Goal: Task Accomplishment & Management: Manage account settings

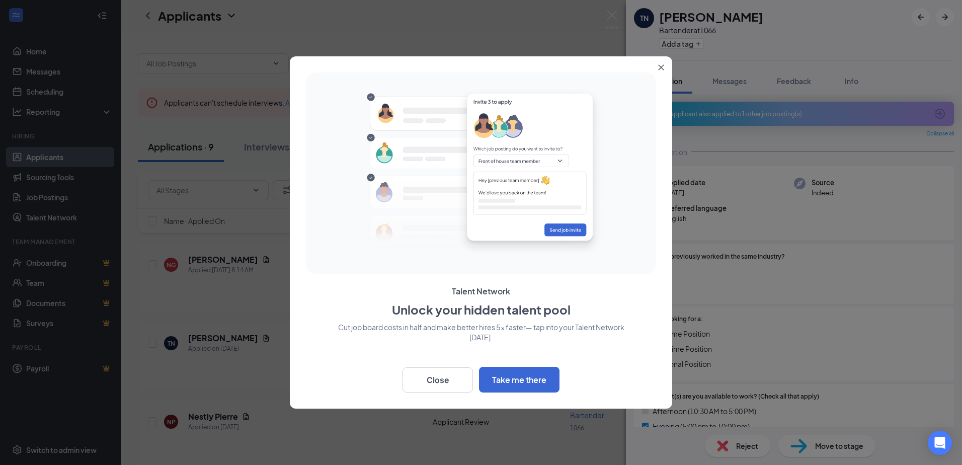
click at [660, 68] on icon "Close" at bounding box center [661, 67] width 6 height 6
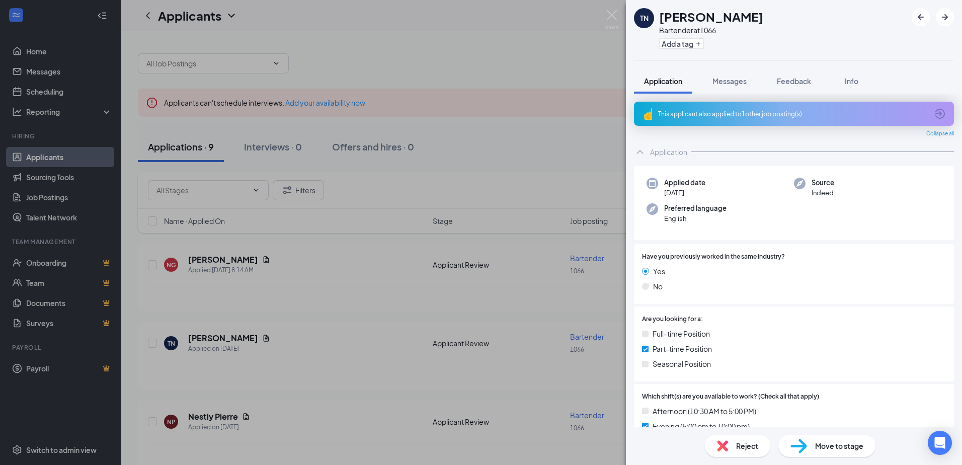
click at [341, 272] on div "TN [PERSON_NAME] Bartender at 1066 Add a tag Application Messages Feedback Info…" at bounding box center [481, 232] width 962 height 465
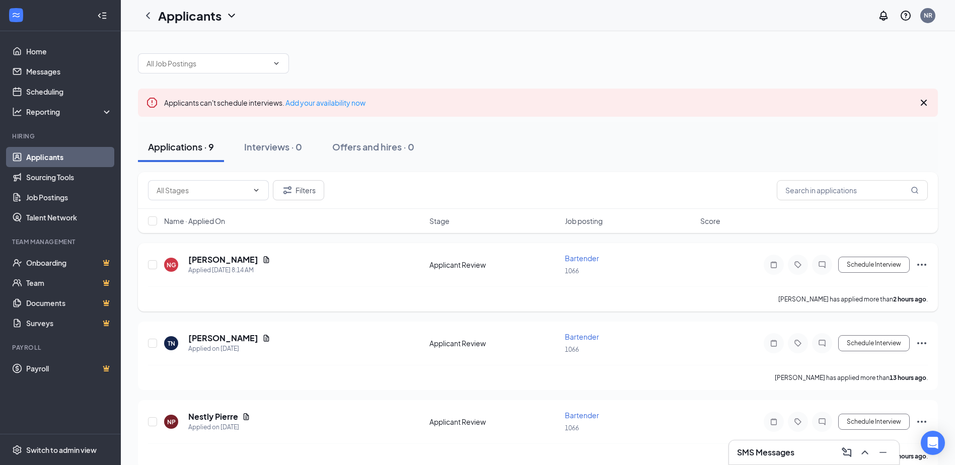
click at [301, 260] on div "NG [PERSON_NAME] Applied [DATE] 8:14 AM" at bounding box center [293, 264] width 259 height 21
click at [919, 266] on icon "Ellipses" at bounding box center [921, 265] width 12 height 12
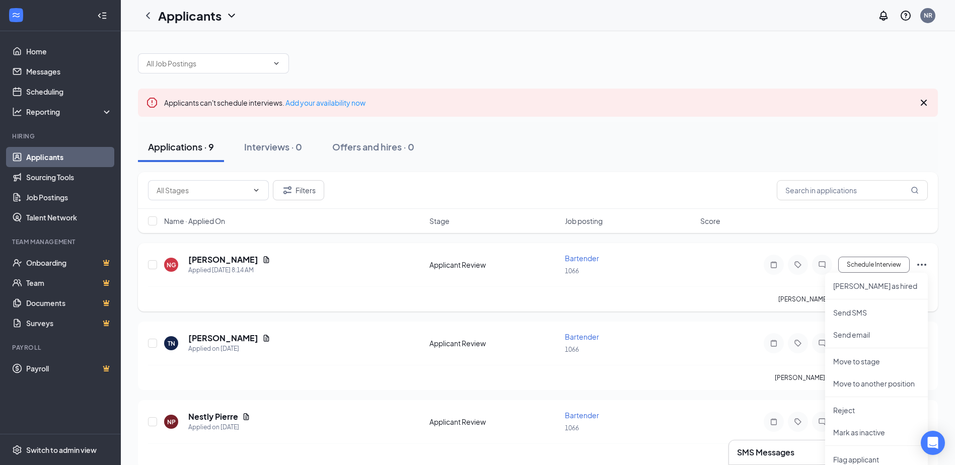
click at [694, 293] on div "[PERSON_NAME] has applied more than 2 hours ago ." at bounding box center [537, 298] width 779 height 25
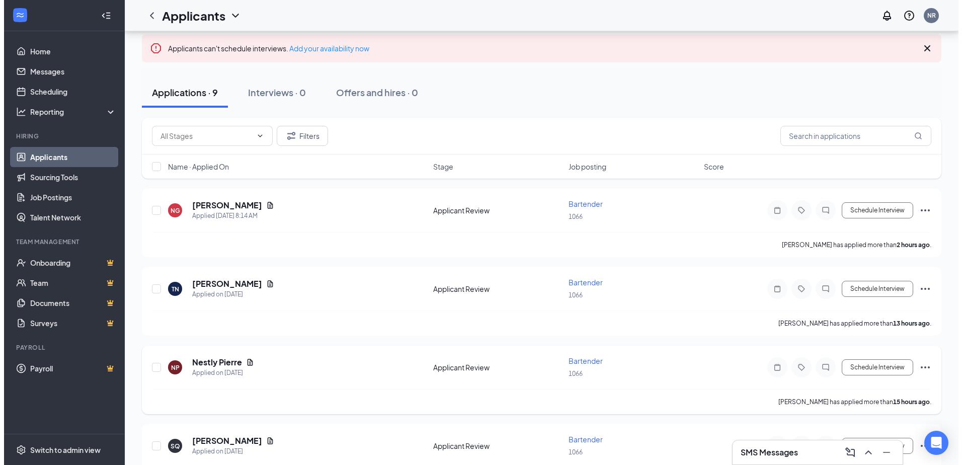
scroll to position [50, 0]
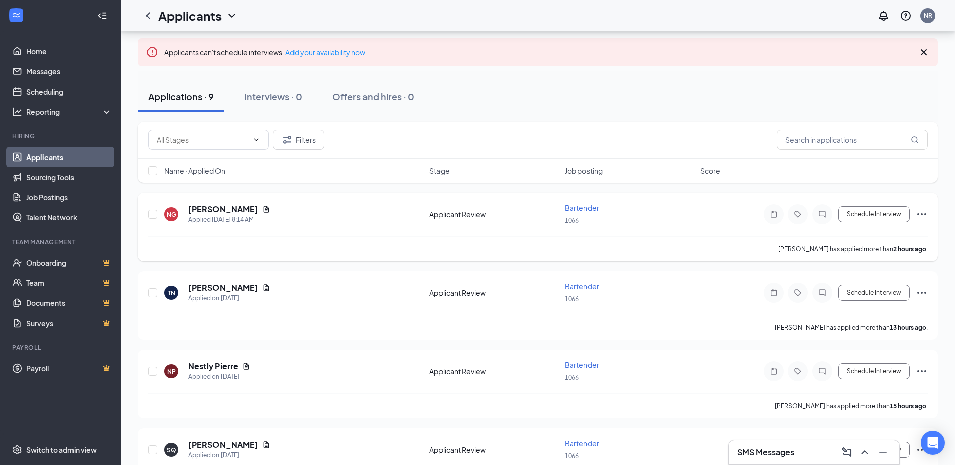
click at [176, 212] on div "NG" at bounding box center [171, 214] width 14 height 14
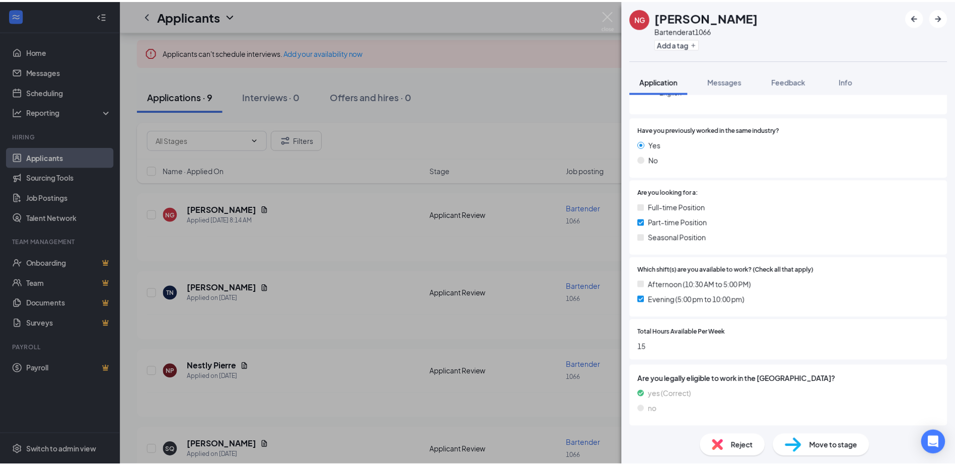
scroll to position [101, 0]
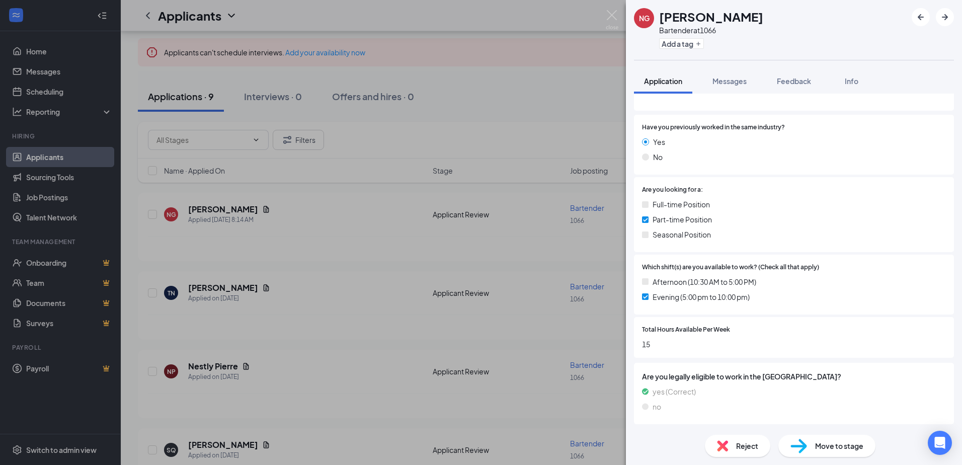
click at [324, 244] on div "NG [PERSON_NAME] at 1066 Add a tag Application Messages Feedback Info Collapse …" at bounding box center [481, 232] width 962 height 465
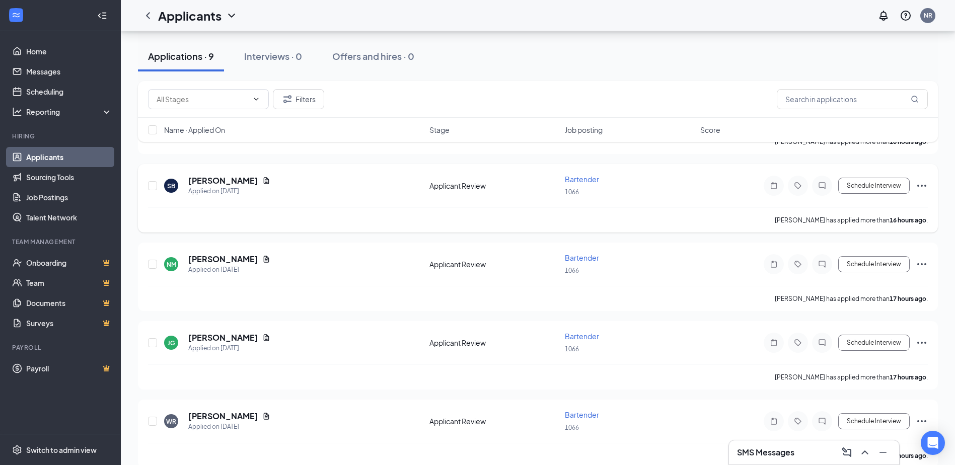
scroll to position [487, 0]
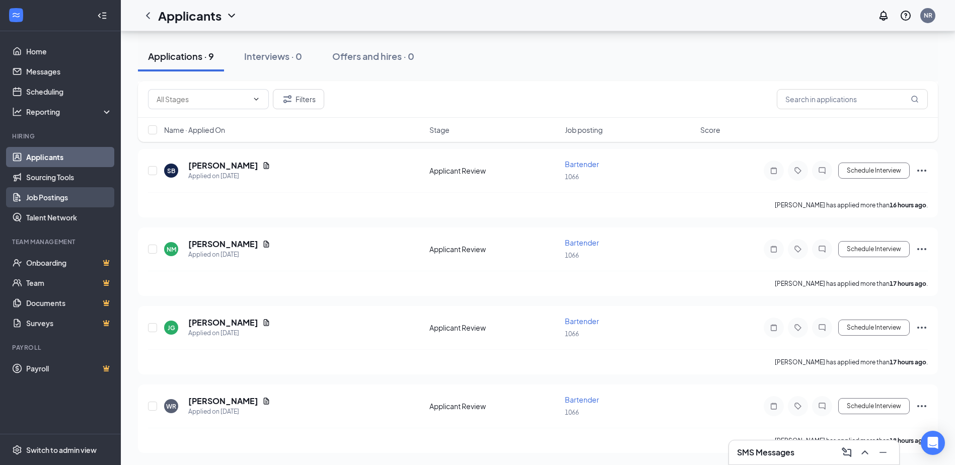
click at [60, 201] on link "Job Postings" at bounding box center [69, 197] width 86 height 20
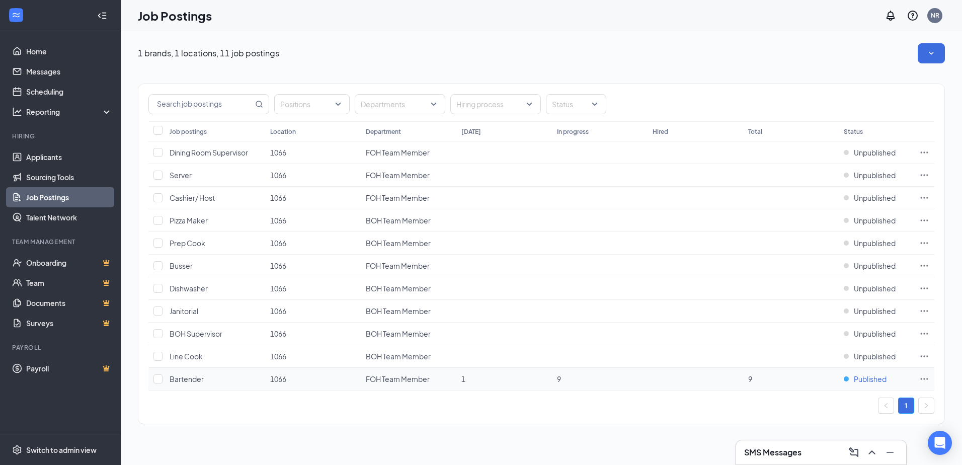
click at [851, 380] on div "Published" at bounding box center [865, 379] width 43 height 10
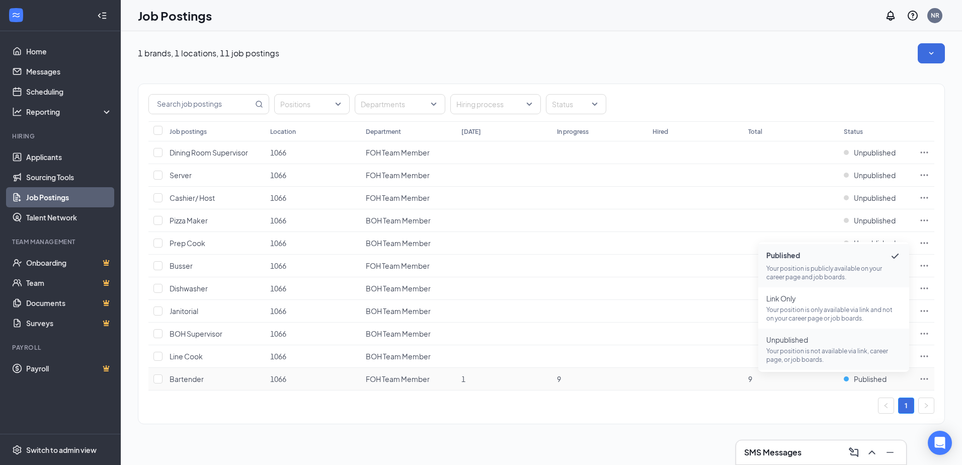
click at [811, 353] on p "Your position is not available via link, career page, or job boards." at bounding box center [833, 355] width 135 height 17
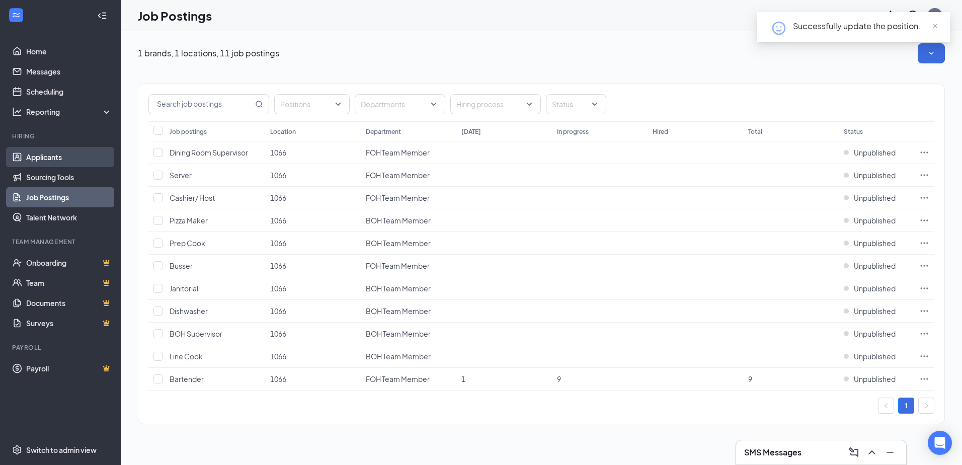
click at [26, 153] on link "Applicants" at bounding box center [69, 157] width 86 height 20
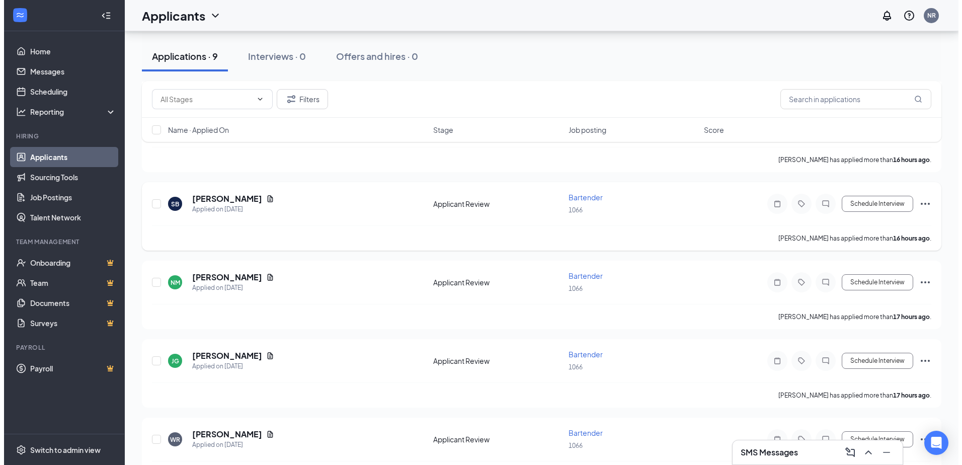
scroll to position [436, 0]
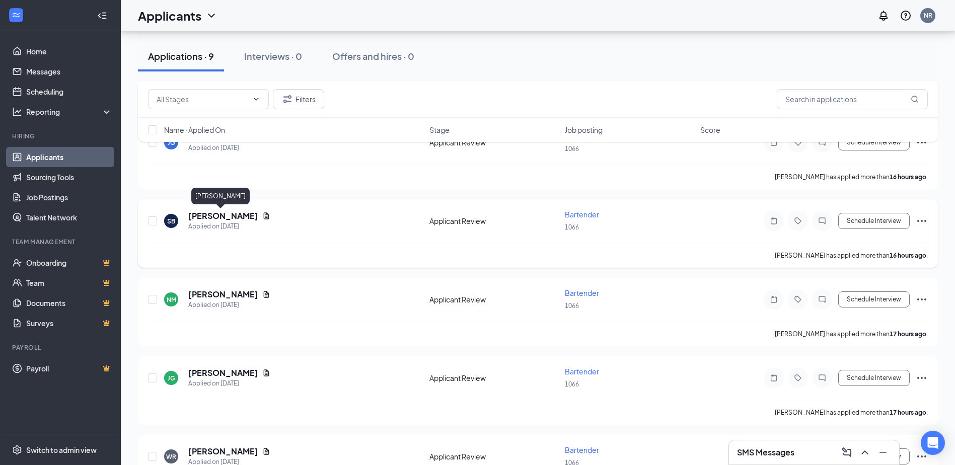
click at [207, 218] on h5 "[PERSON_NAME]" at bounding box center [223, 215] width 70 height 11
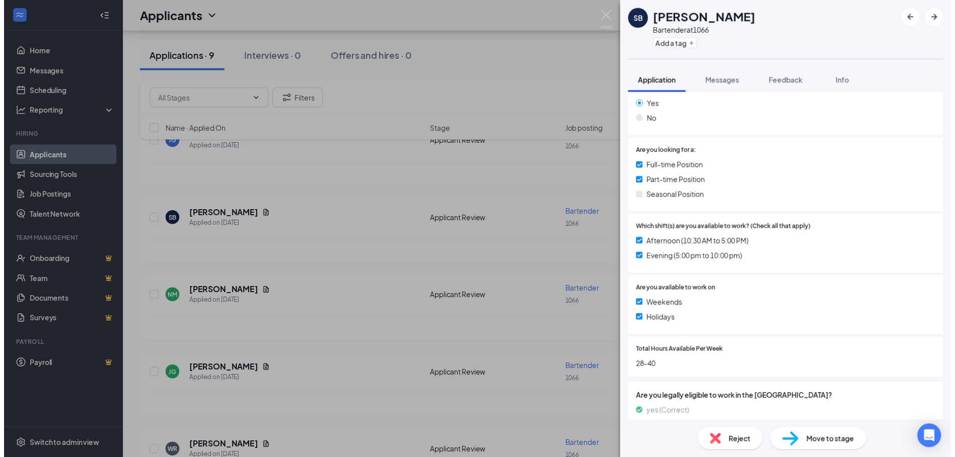
scroll to position [192, 0]
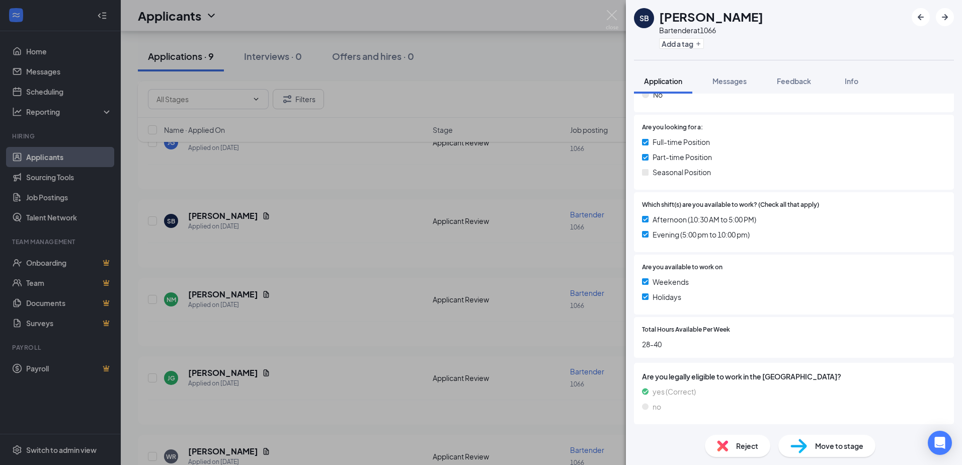
click at [303, 240] on div "SB [PERSON_NAME] Bartender at 1066 Add a tag Application Messages Feedback Info…" at bounding box center [481, 232] width 962 height 465
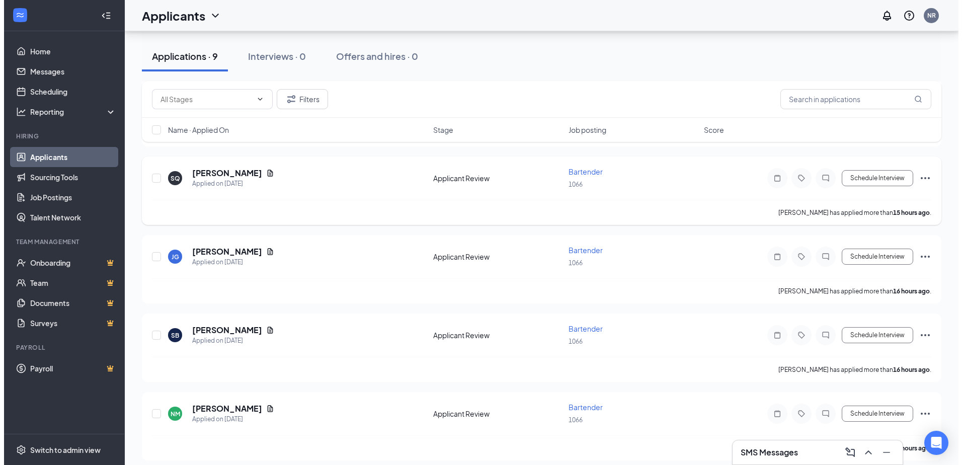
scroll to position [487, 0]
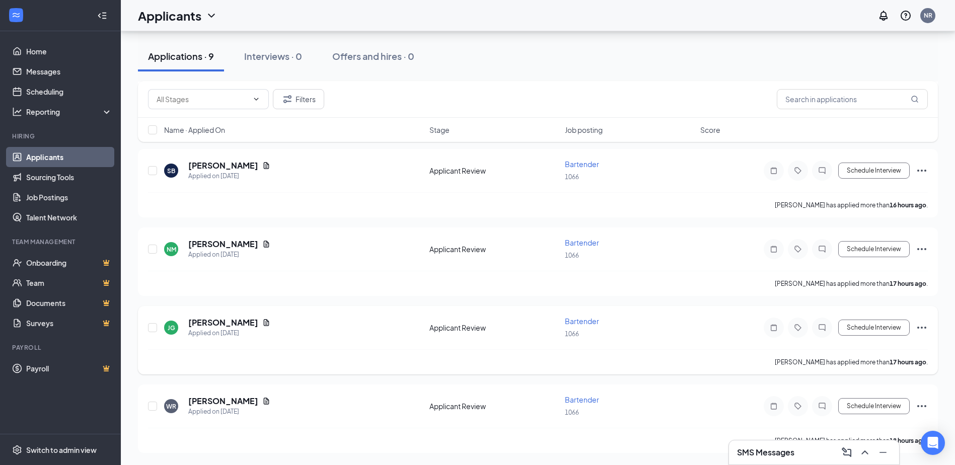
click at [918, 328] on icon "Ellipses" at bounding box center [921, 328] width 9 height 2
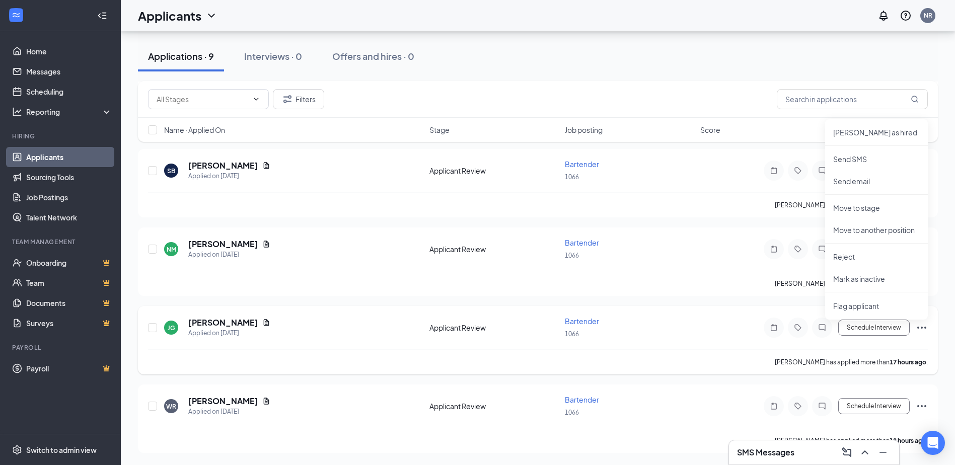
click at [918, 328] on icon "Ellipses" at bounding box center [921, 328] width 9 height 2
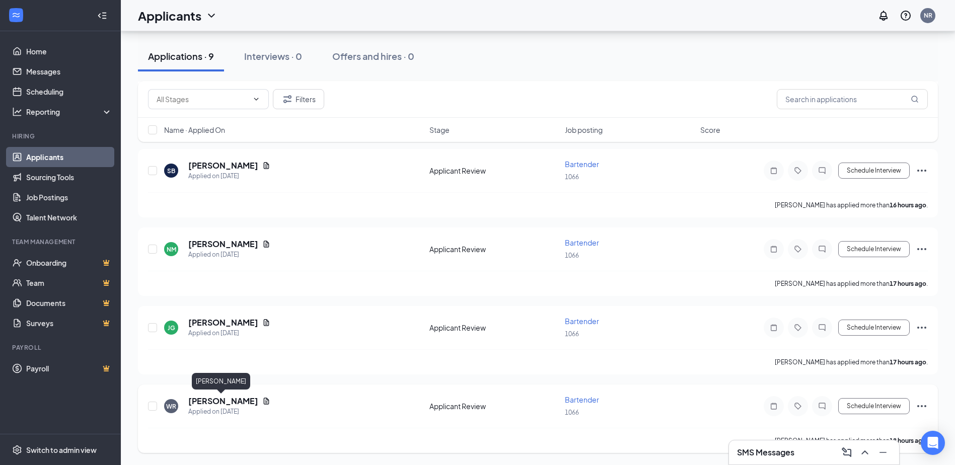
click at [221, 401] on h5 "[PERSON_NAME]" at bounding box center [223, 401] width 70 height 11
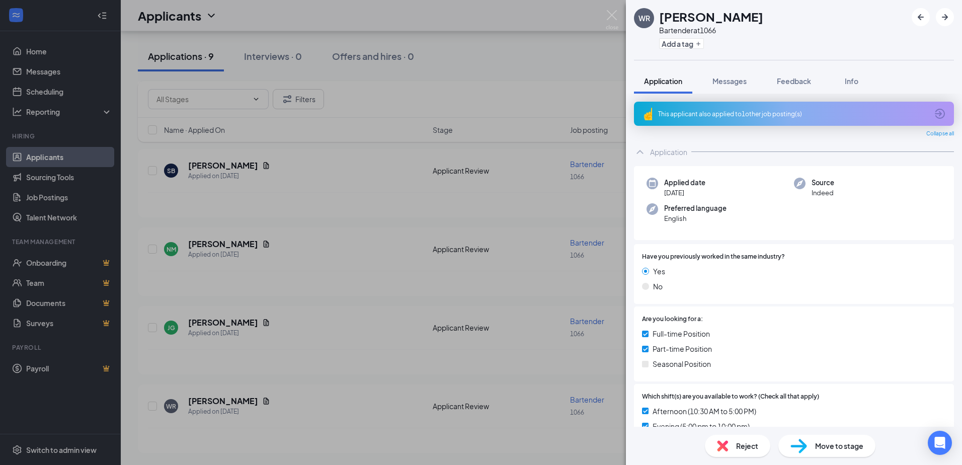
click at [748, 445] on span "Reject" at bounding box center [747, 445] width 22 height 11
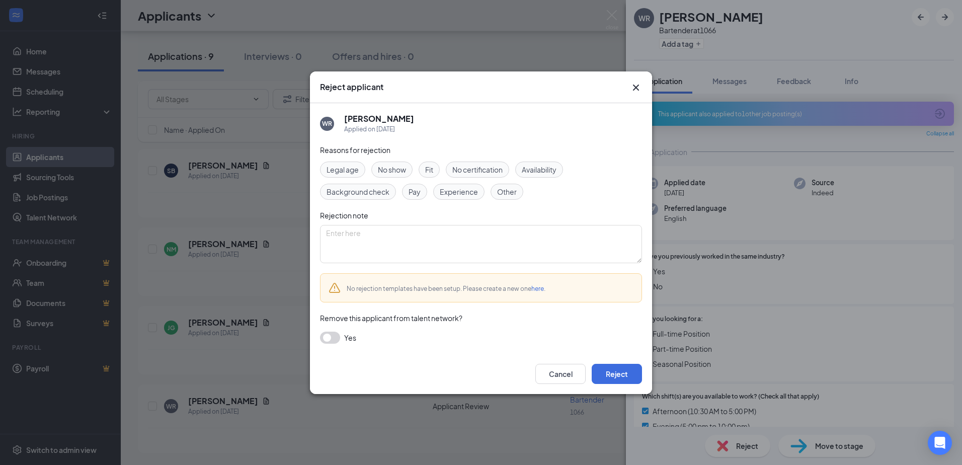
click at [504, 189] on span "Other" at bounding box center [507, 191] width 20 height 11
click at [618, 379] on button "Reject" at bounding box center [617, 374] width 50 height 20
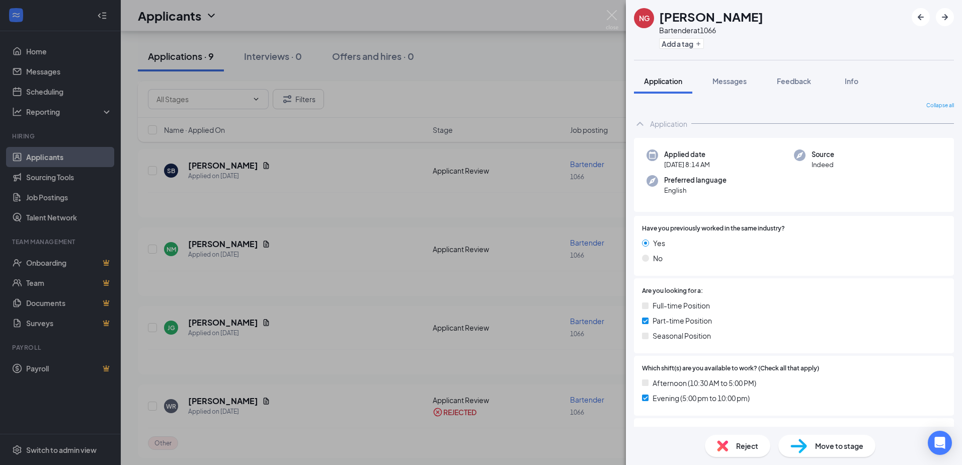
click at [358, 187] on div "NG [PERSON_NAME] at 1066 Add a tag Application Messages Feedback Info Collapse …" at bounding box center [481, 232] width 962 height 465
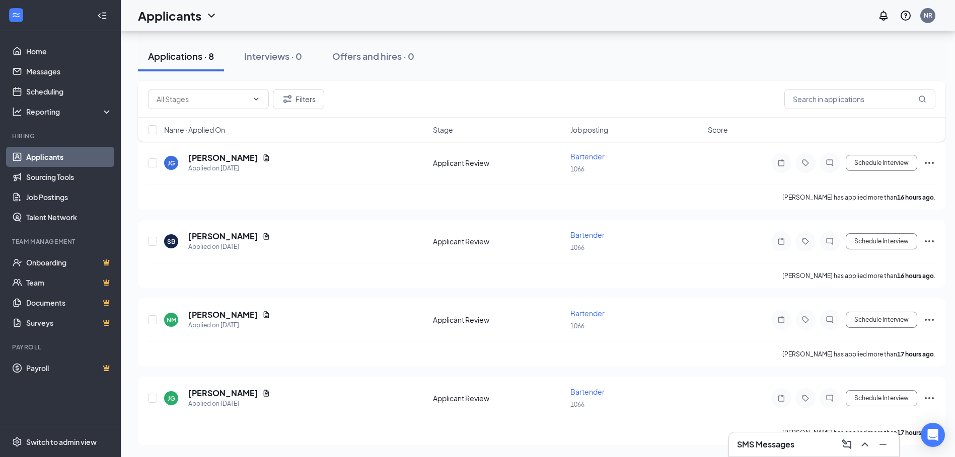
scroll to position [416, 0]
click at [262, 158] on icon "Document" at bounding box center [266, 158] width 8 height 8
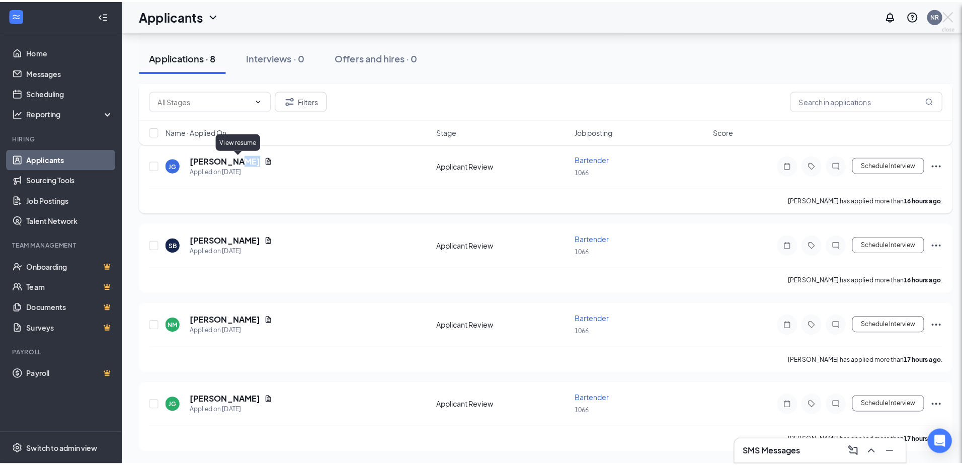
scroll to position [408, 0]
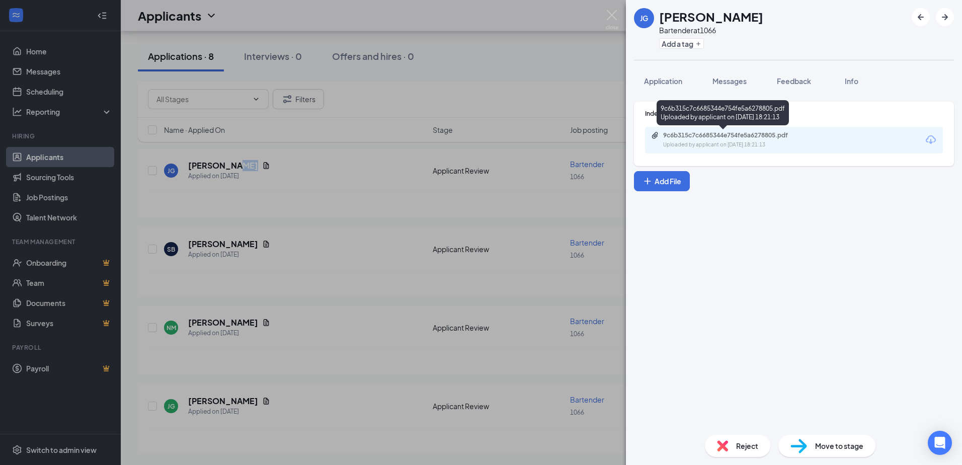
click at [699, 139] on div "9c6b315c7c6685344e754fe5a6278805.pdf" at bounding box center [733, 135] width 141 height 8
